Goal: Transaction & Acquisition: Purchase product/service

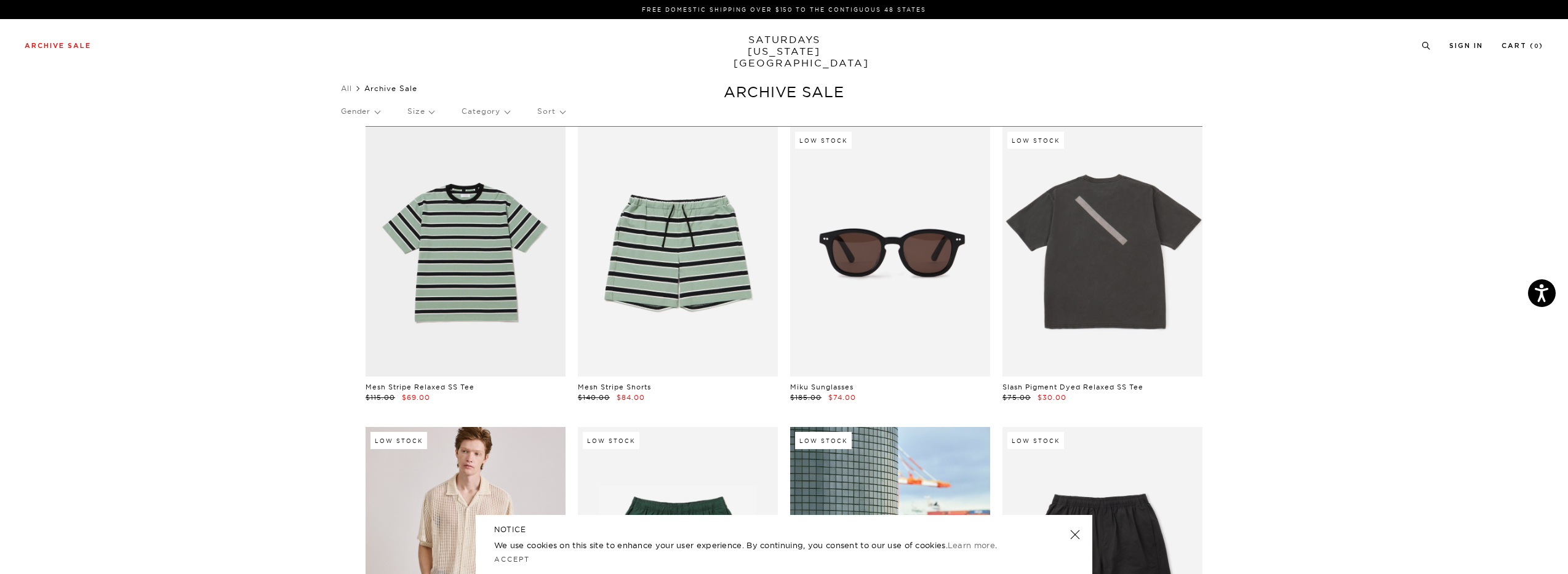
click at [514, 119] on div "Gender Size Category Sort" at bounding box center [784, 111] width 886 height 28
click at [503, 116] on p "Category" at bounding box center [486, 111] width 48 height 28
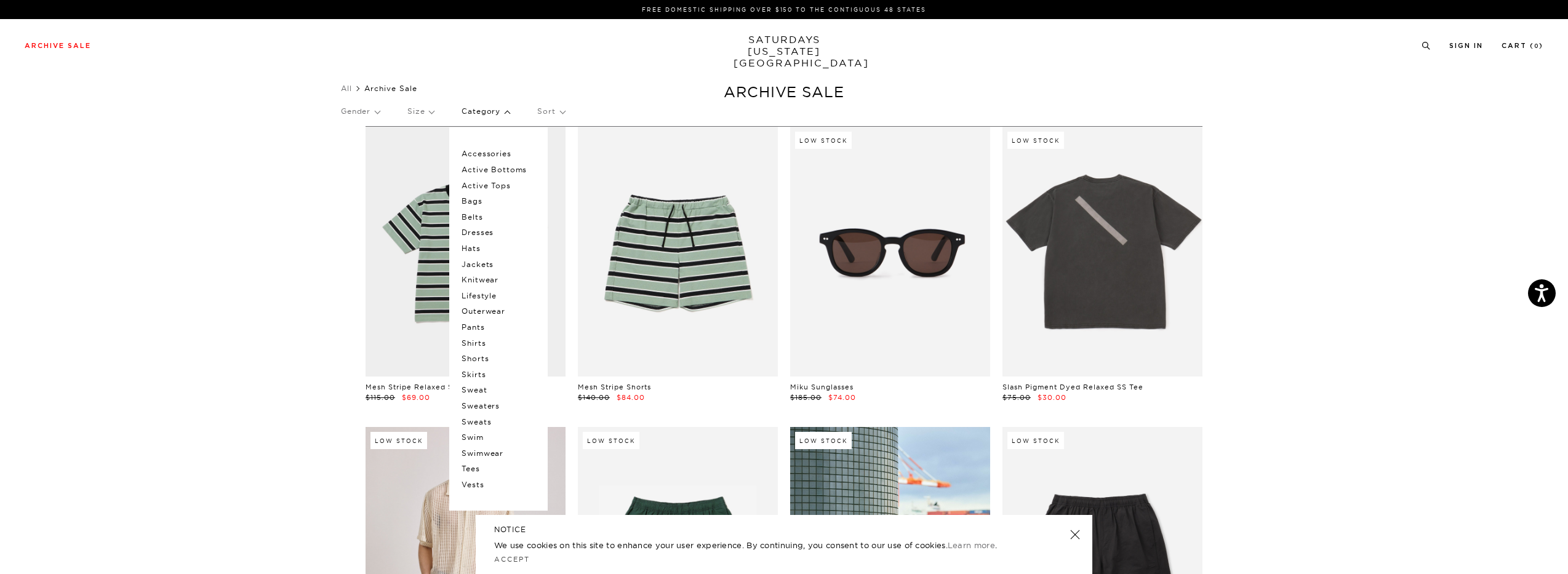
click at [502, 151] on p "Accessories" at bounding box center [499, 153] width 74 height 16
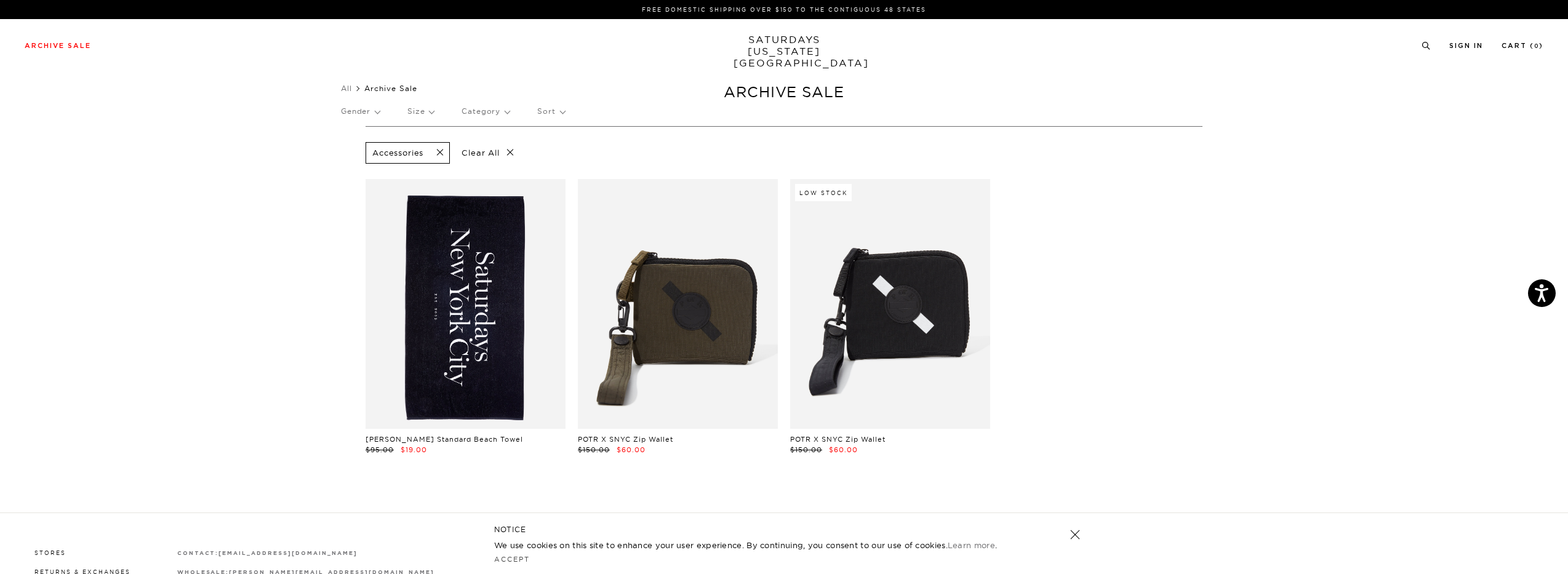
click at [514, 152] on p "Clear All" at bounding box center [487, 153] width 63 height 21
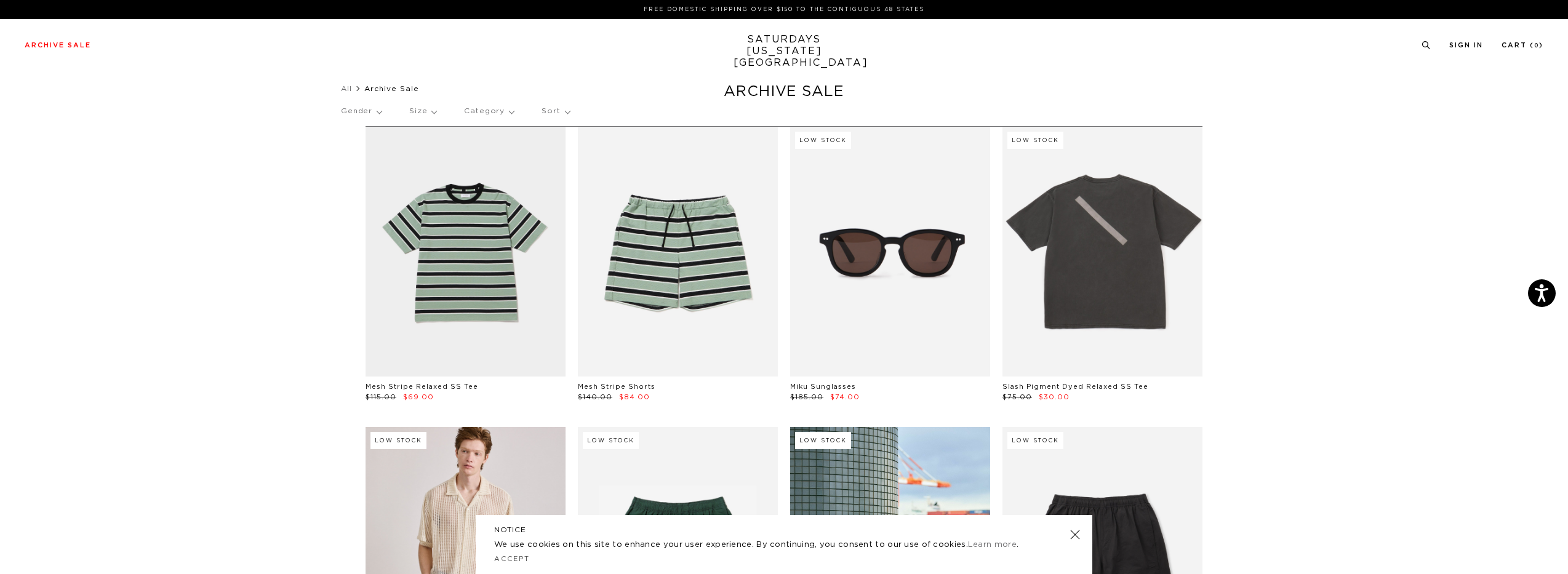
click at [499, 113] on p "Category" at bounding box center [488, 111] width 50 height 28
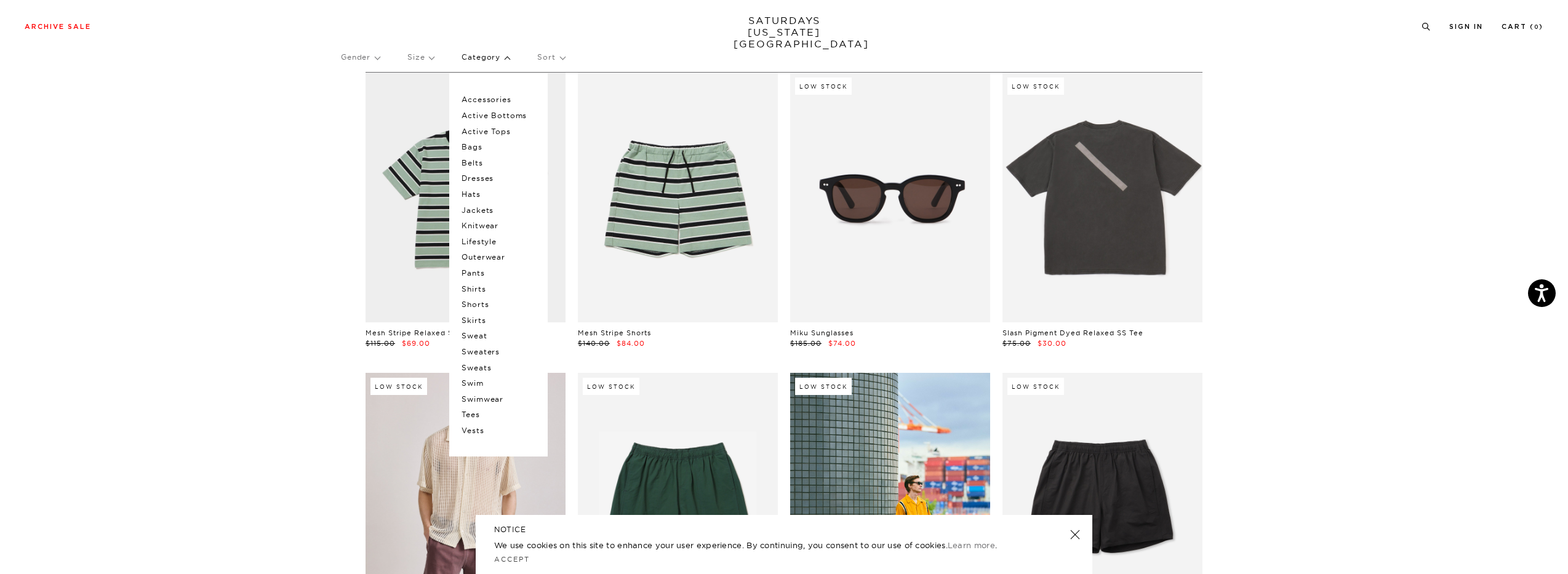
scroll to position [62, 0]
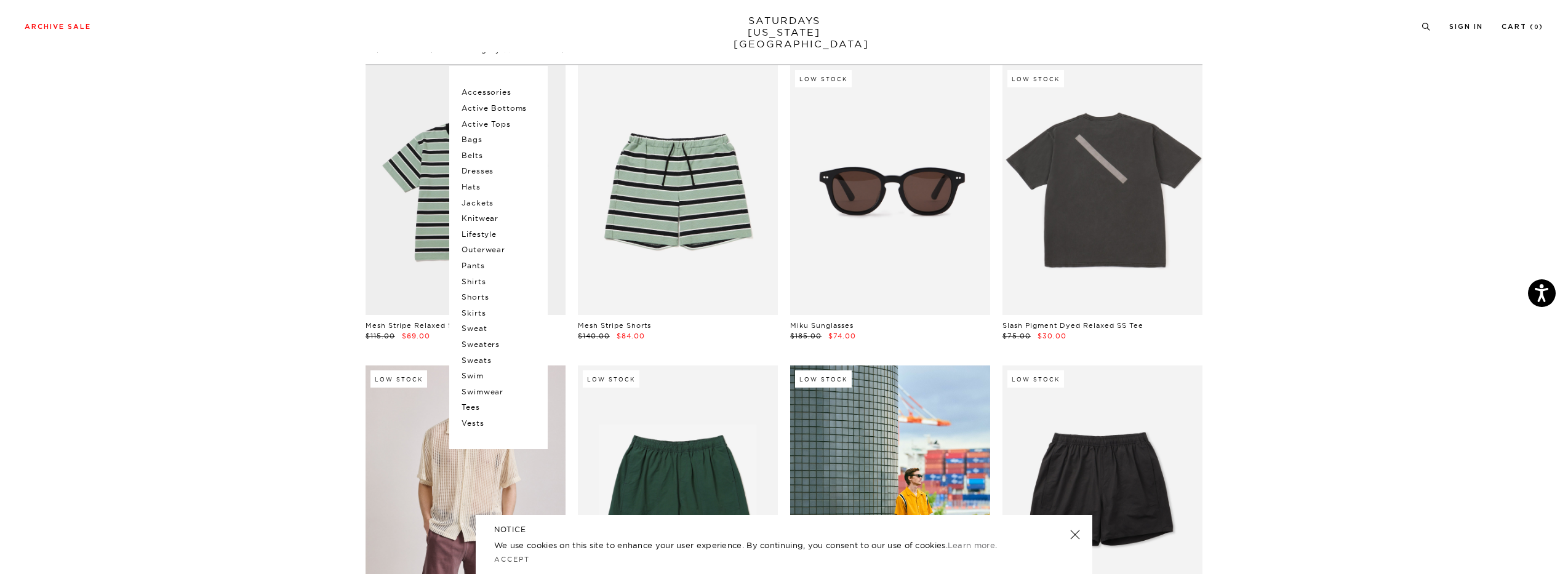
click at [489, 237] on p "Lifestyle" at bounding box center [499, 235] width 74 height 16
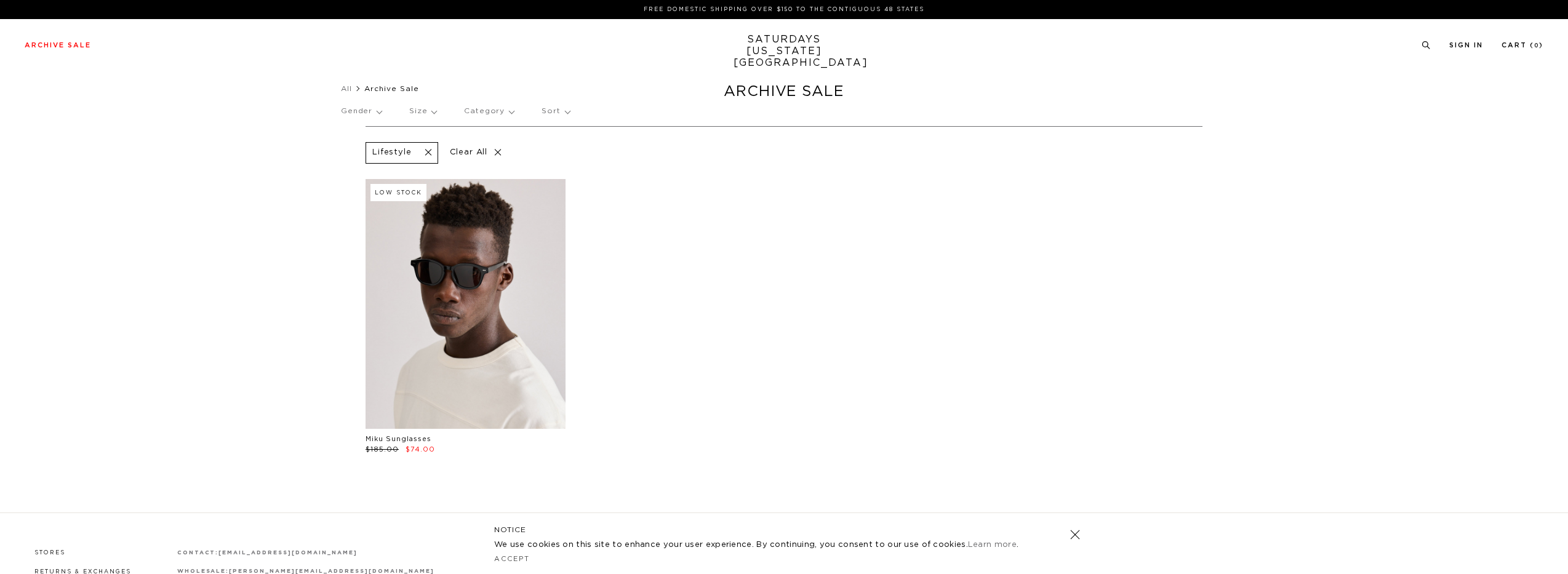
click at [437, 268] on link at bounding box center [465, 303] width 200 height 250
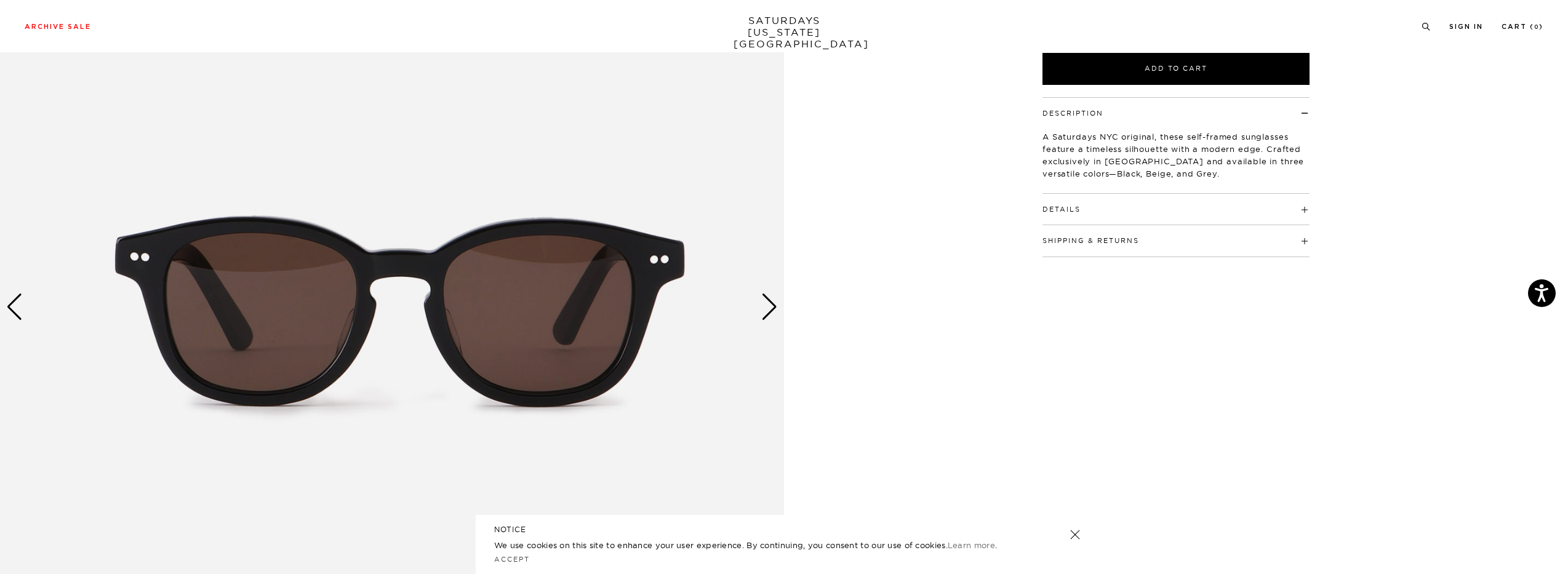
scroll to position [246, 0]
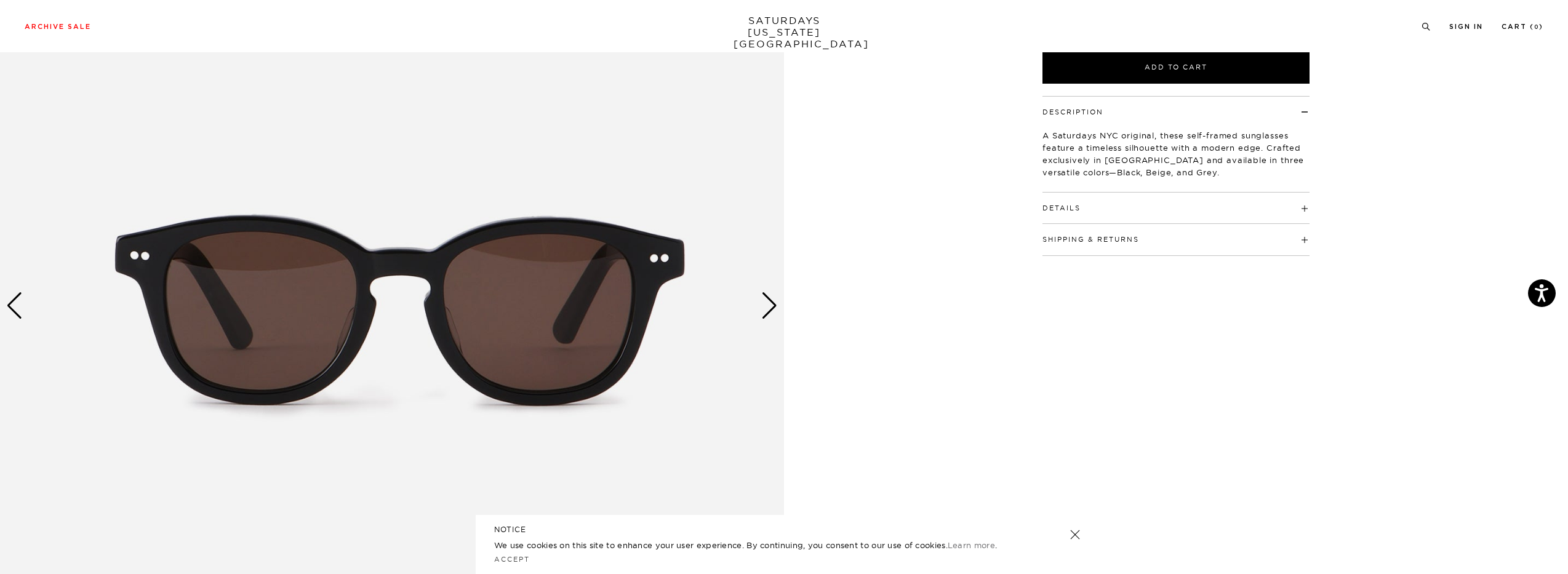
click at [768, 296] on div "Next slide" at bounding box center [769, 306] width 17 height 27
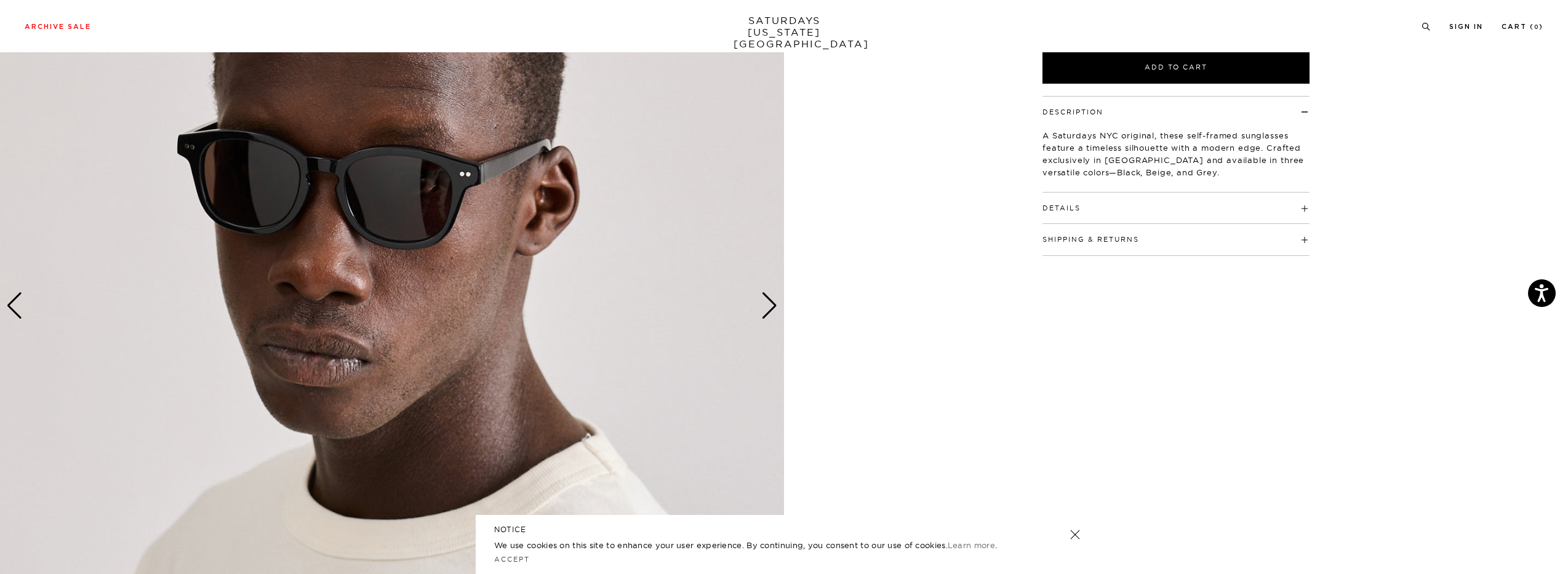
click at [768, 296] on div "Next slide" at bounding box center [769, 306] width 17 height 27
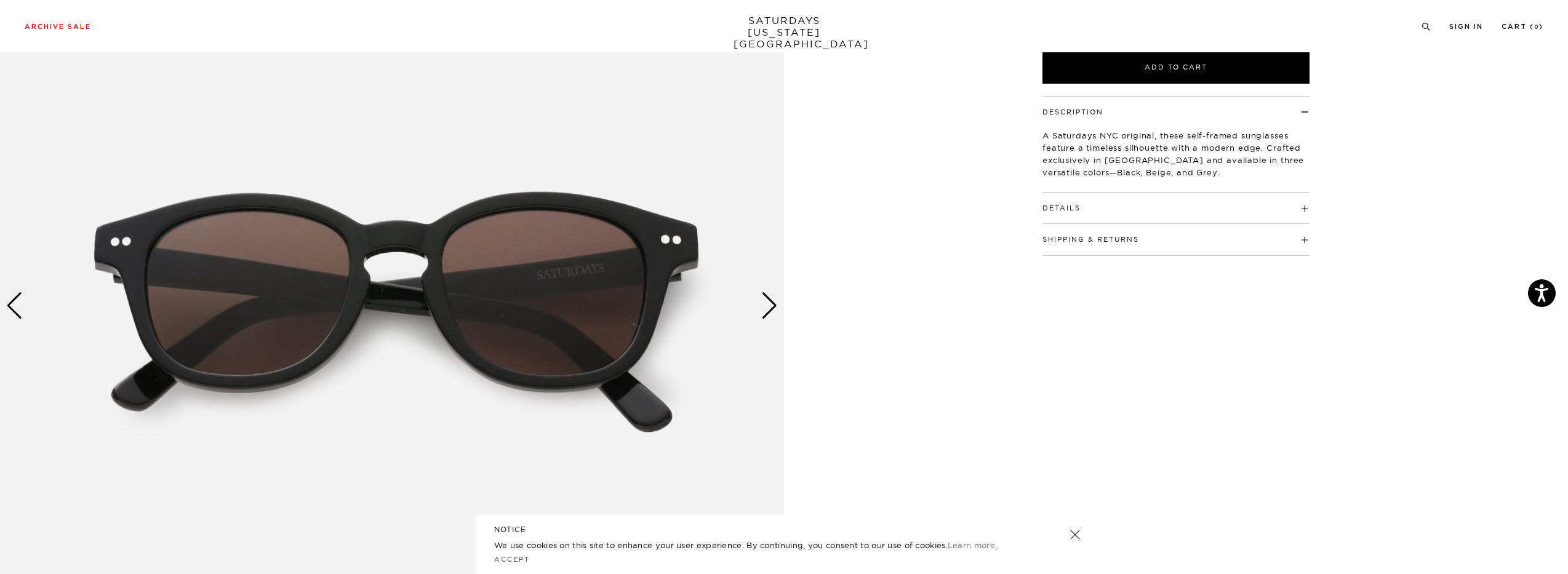
click at [768, 296] on div "Next slide" at bounding box center [769, 306] width 17 height 27
